Goal: Task Accomplishment & Management: Manage account settings

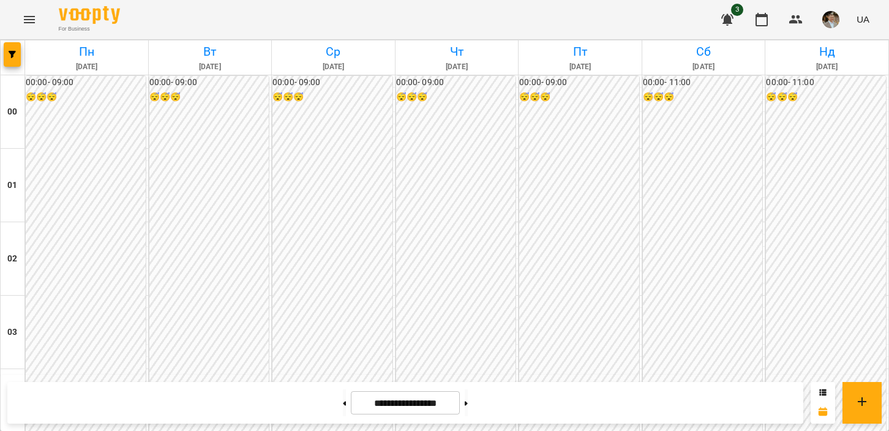
scroll to position [1285, 0]
click at [343, 402] on button at bounding box center [344, 402] width 3 height 27
type input "**********"
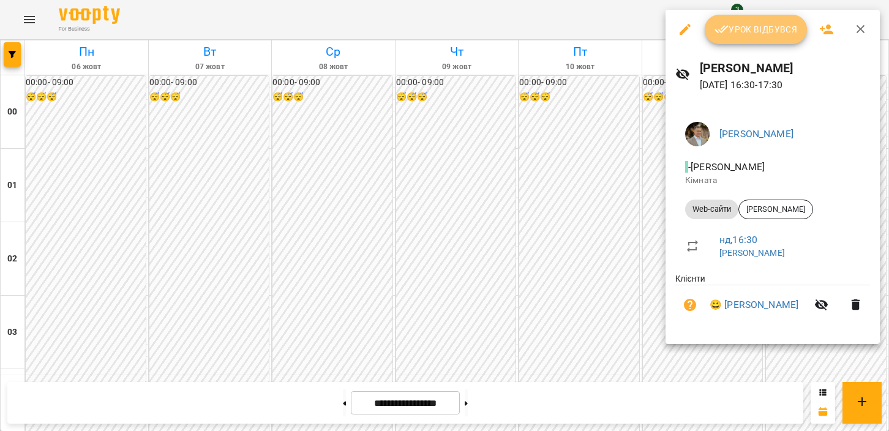
click at [569, 34] on span "Урок відбувся" at bounding box center [755, 29] width 83 height 15
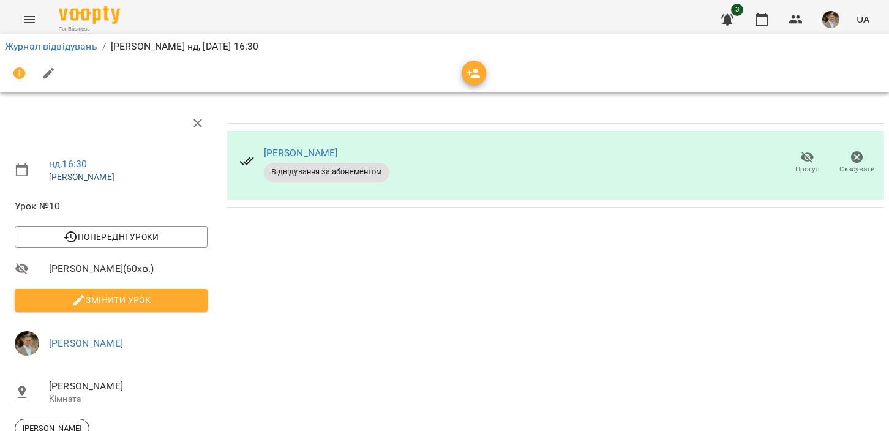
scroll to position [114, 0]
click at [129, 293] on span "Змінити урок" at bounding box center [110, 300] width 173 height 15
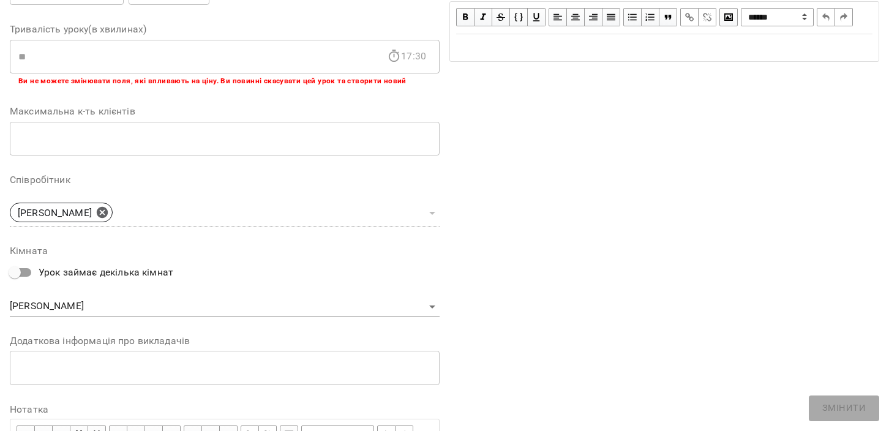
scroll to position [343, 0]
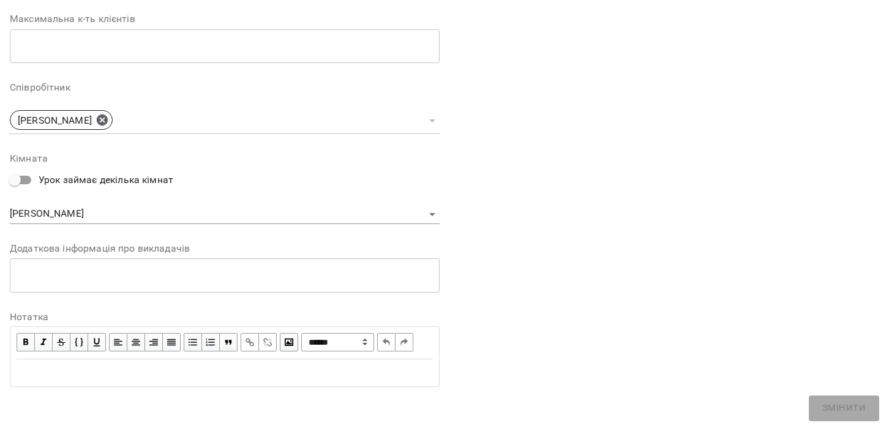
click at [125, 370] on div "Edit text" at bounding box center [225, 372] width 416 height 15
click at [569, 416] on button "Змінити" at bounding box center [844, 408] width 70 height 26
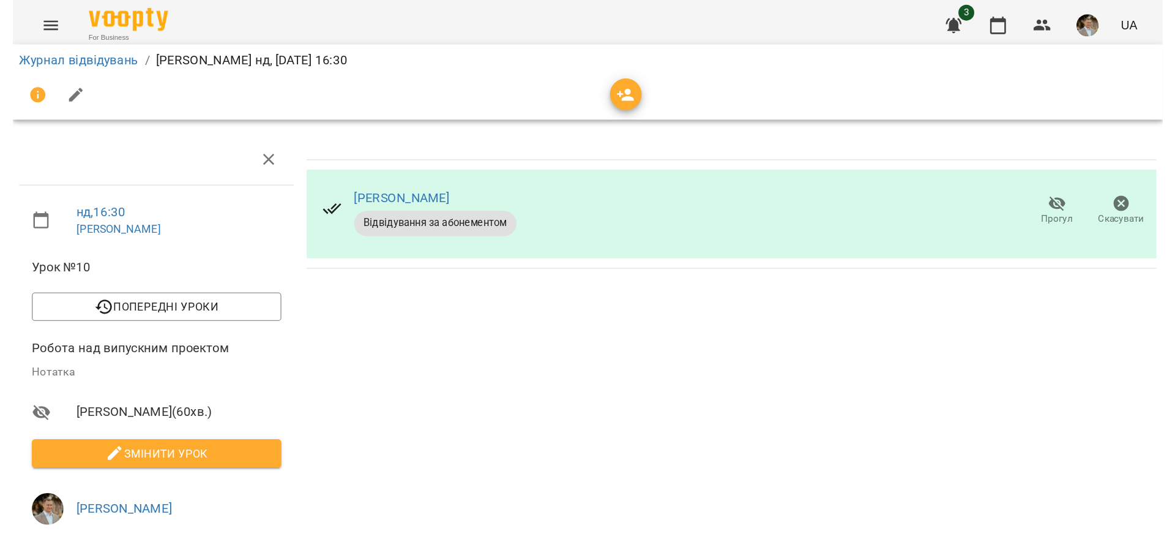
scroll to position [0, 0]
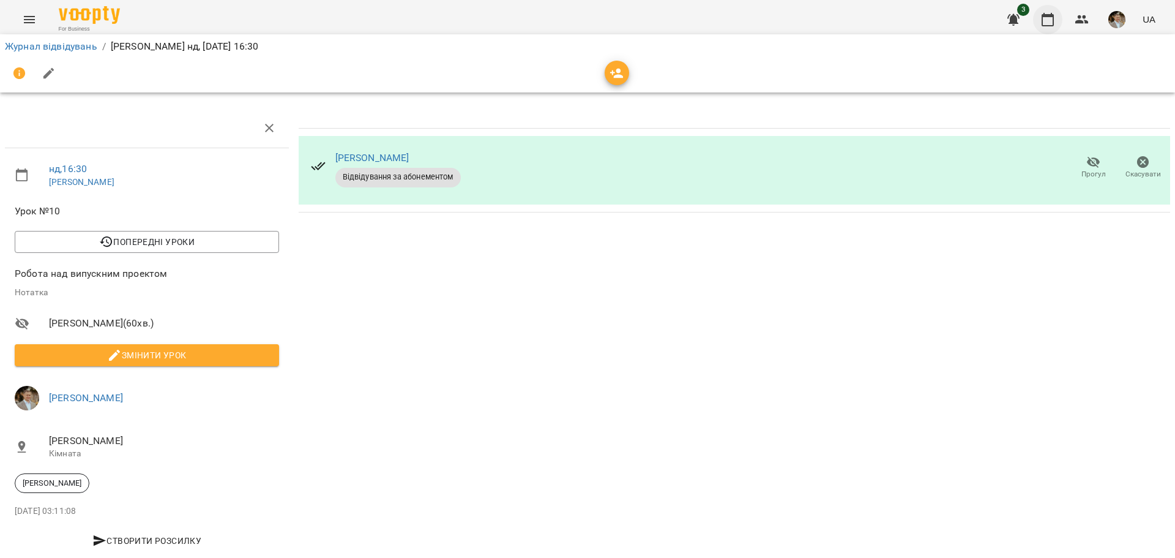
click at [569, 22] on icon "button" at bounding box center [1048, 19] width 15 height 15
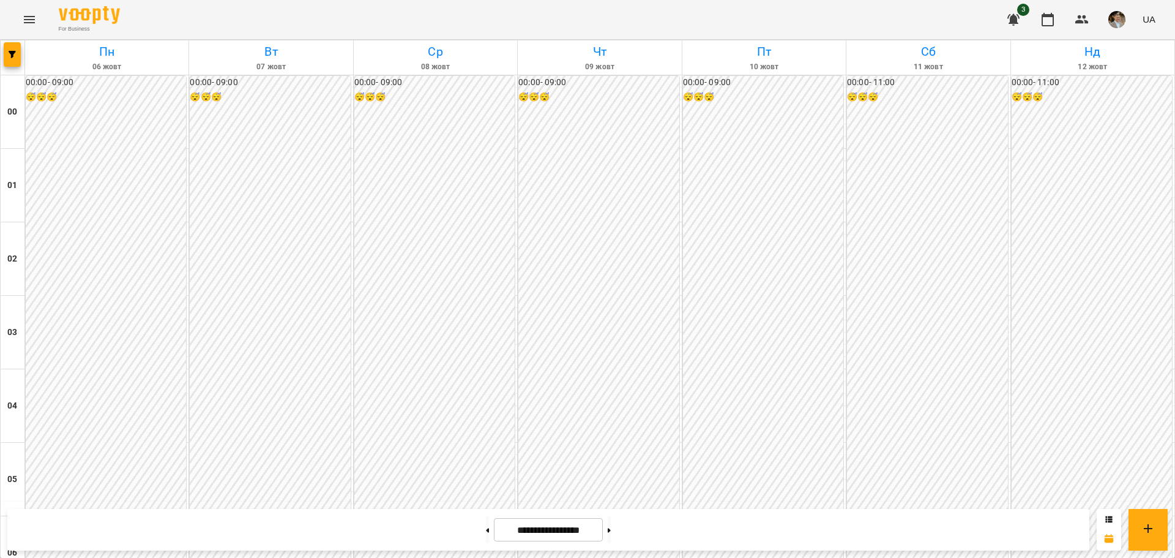
scroll to position [1102, 0]
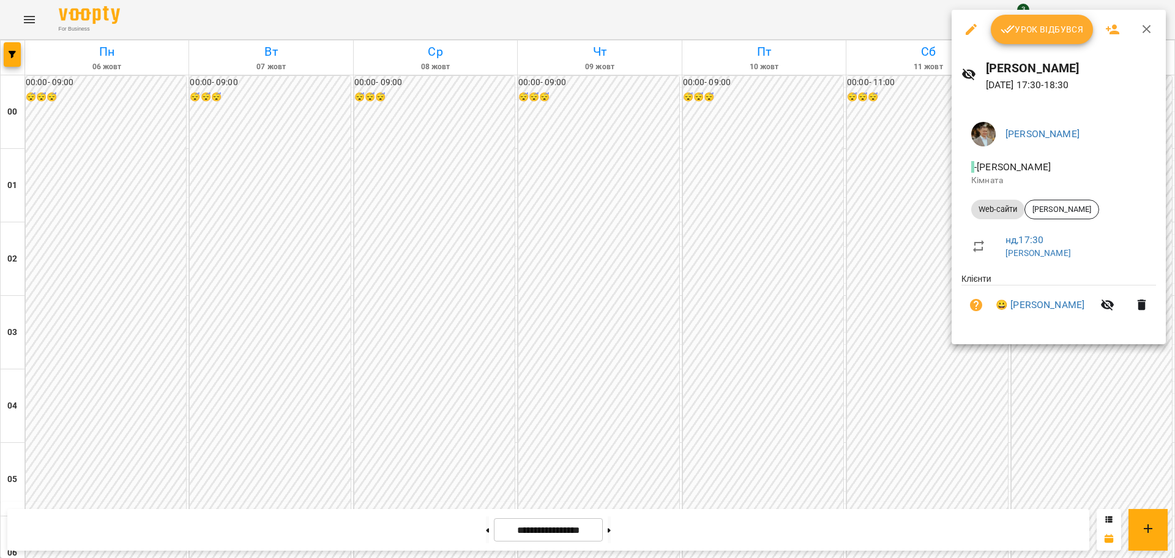
click at [569, 31] on span "Урок відбувся" at bounding box center [1042, 29] width 83 height 15
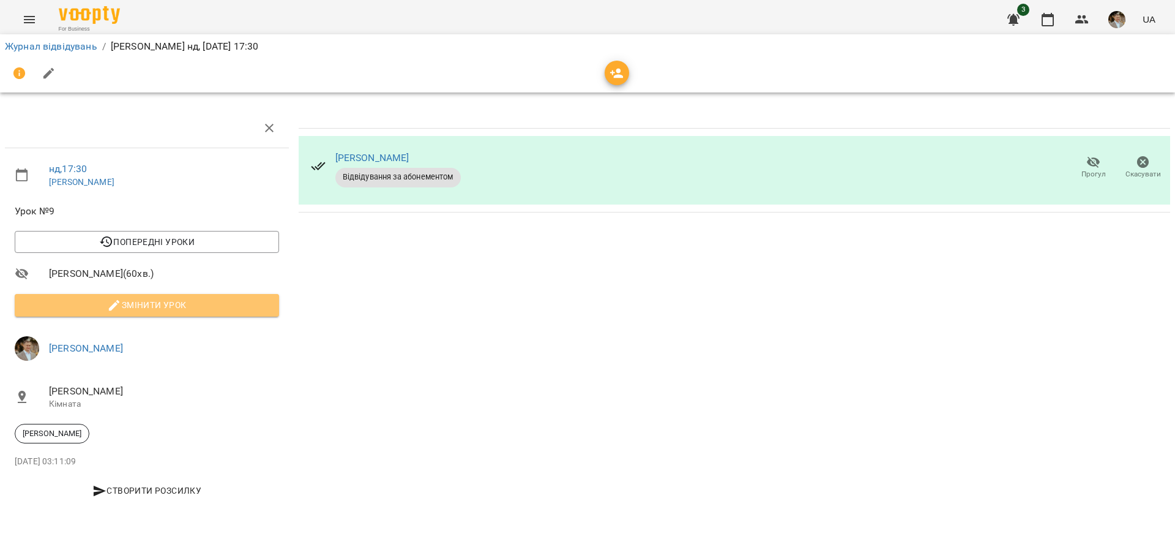
click at [147, 301] on span "Змінити урок" at bounding box center [146, 304] width 245 height 15
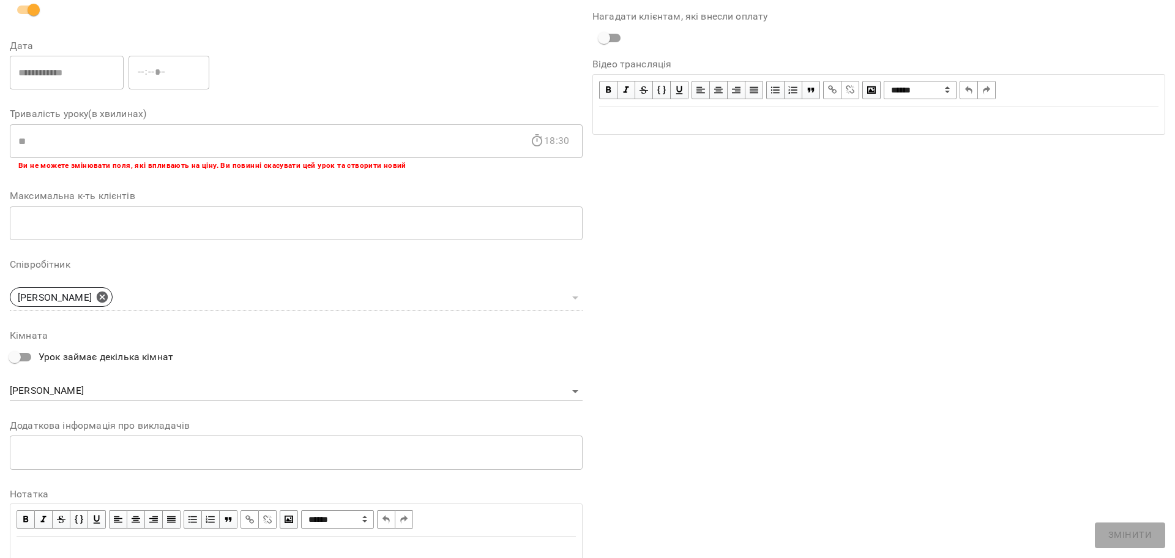
scroll to position [193, 0]
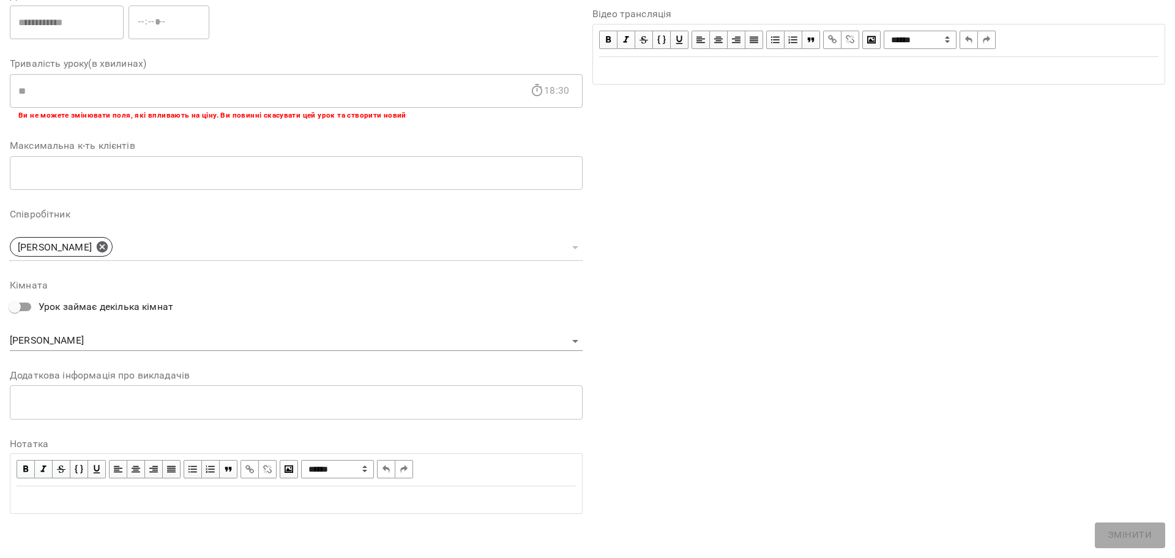
click at [137, 430] on div "Edit text" at bounding box center [296, 500] width 570 height 26
paste div "Edit text"
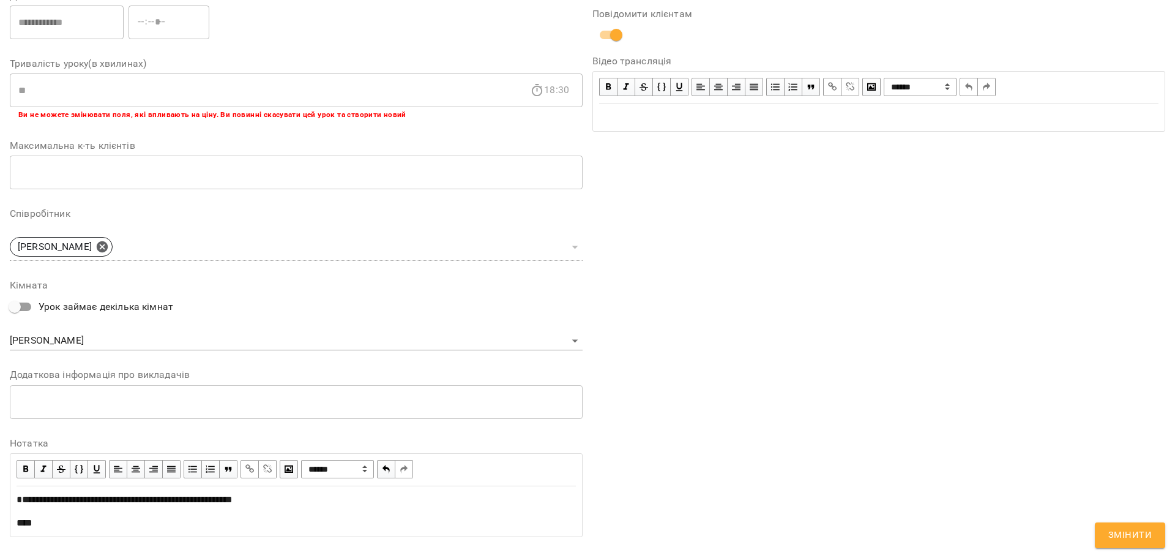
click at [99, 430] on div "**" at bounding box center [296, 522] width 559 height 15
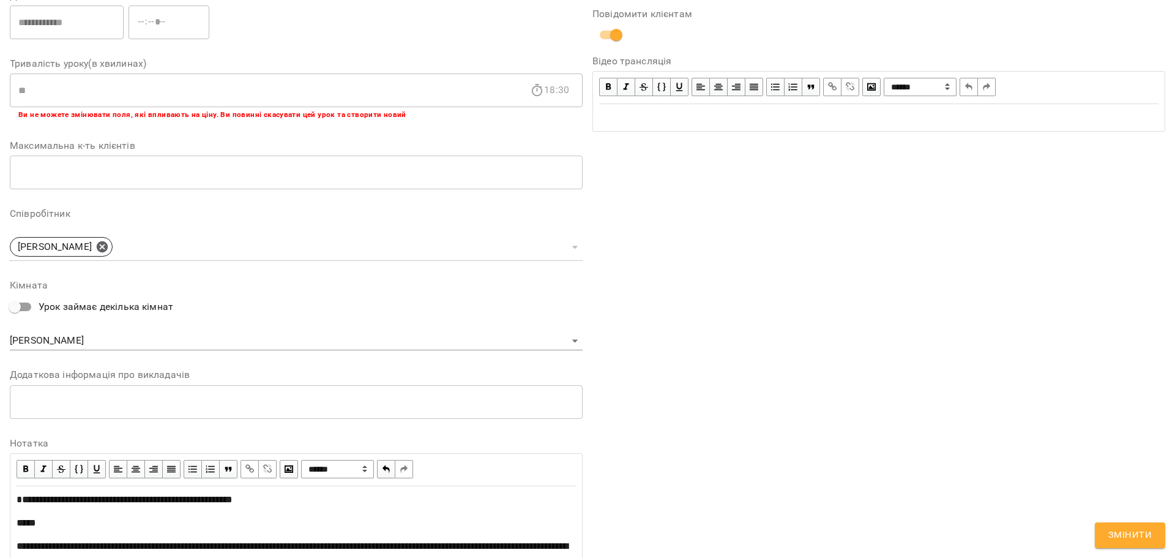
scroll to position [365, 0]
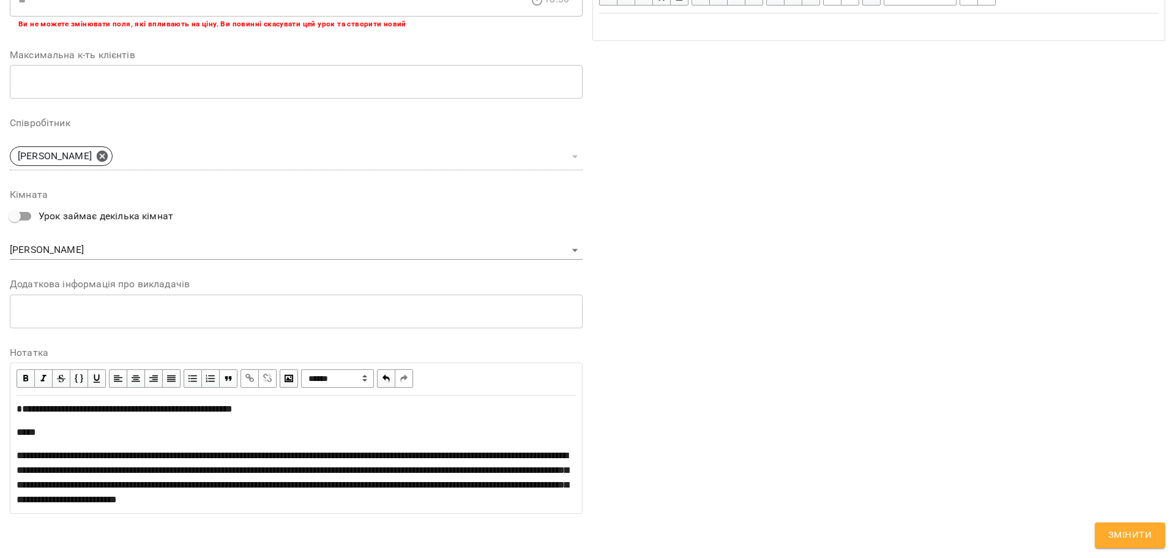
click at [67, 425] on div "**" at bounding box center [296, 432] width 559 height 15
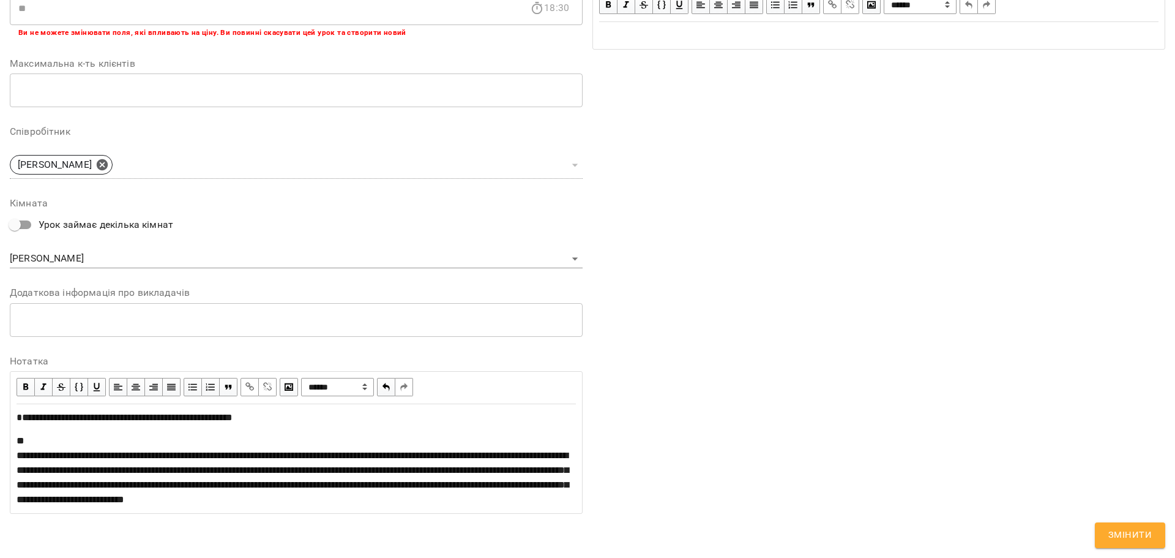
scroll to position [342, 0]
click at [569, 430] on span "Змінити" at bounding box center [1130, 535] width 43 height 16
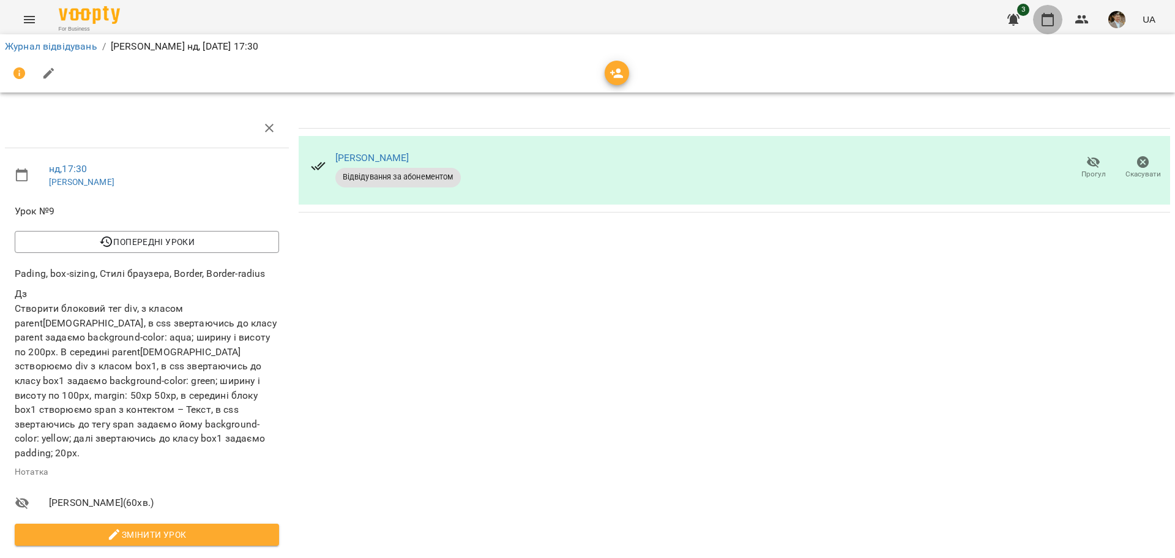
click at [569, 20] on icon "button" at bounding box center [1048, 19] width 15 height 15
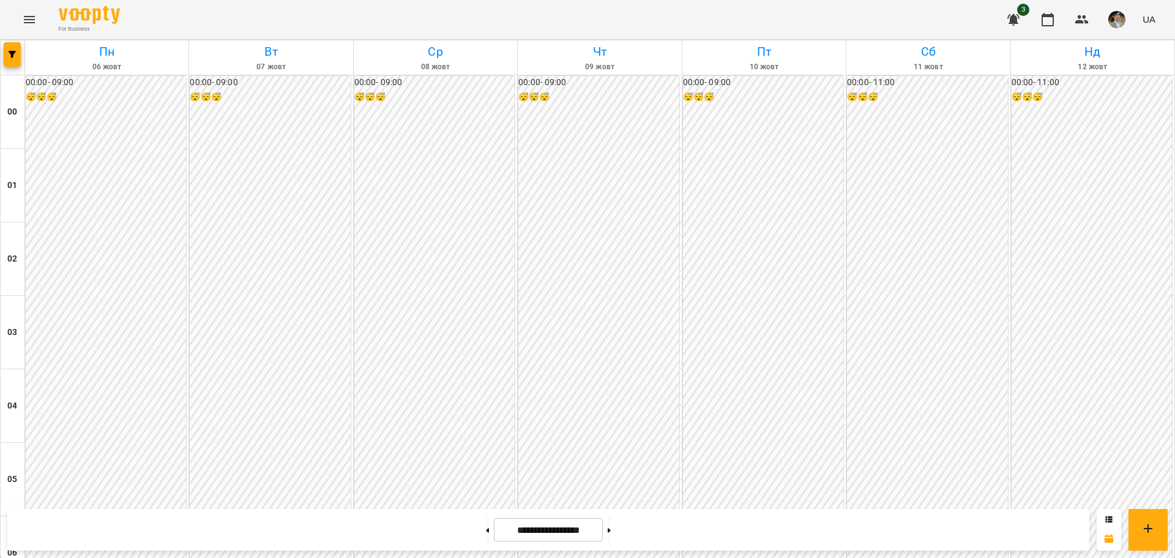
scroll to position [1102, 0]
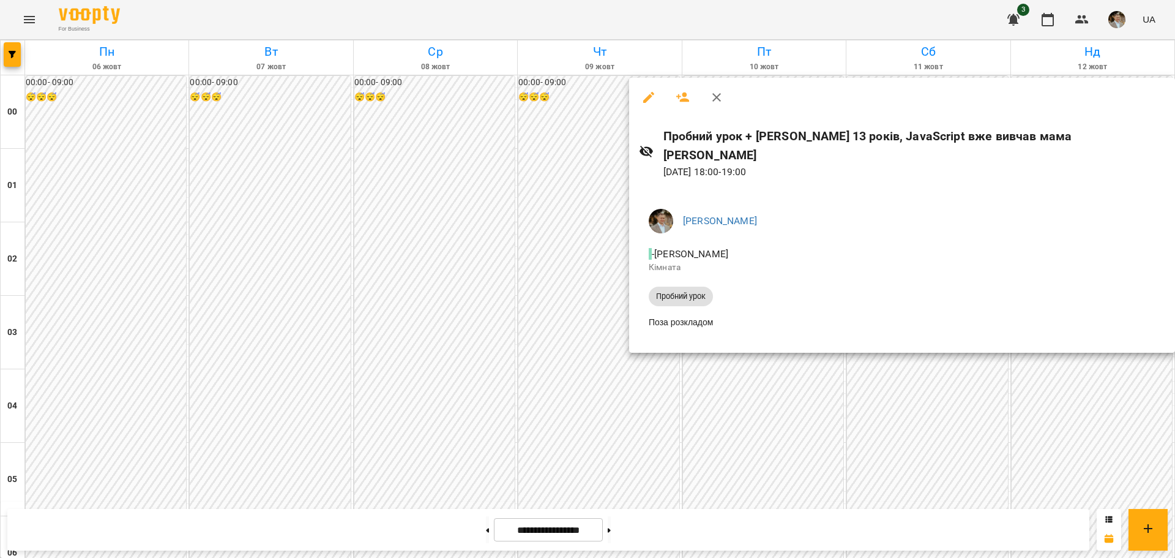
click at [569, 263] on div at bounding box center [587, 279] width 1175 height 558
